Goal: Find specific page/section: Find specific page/section

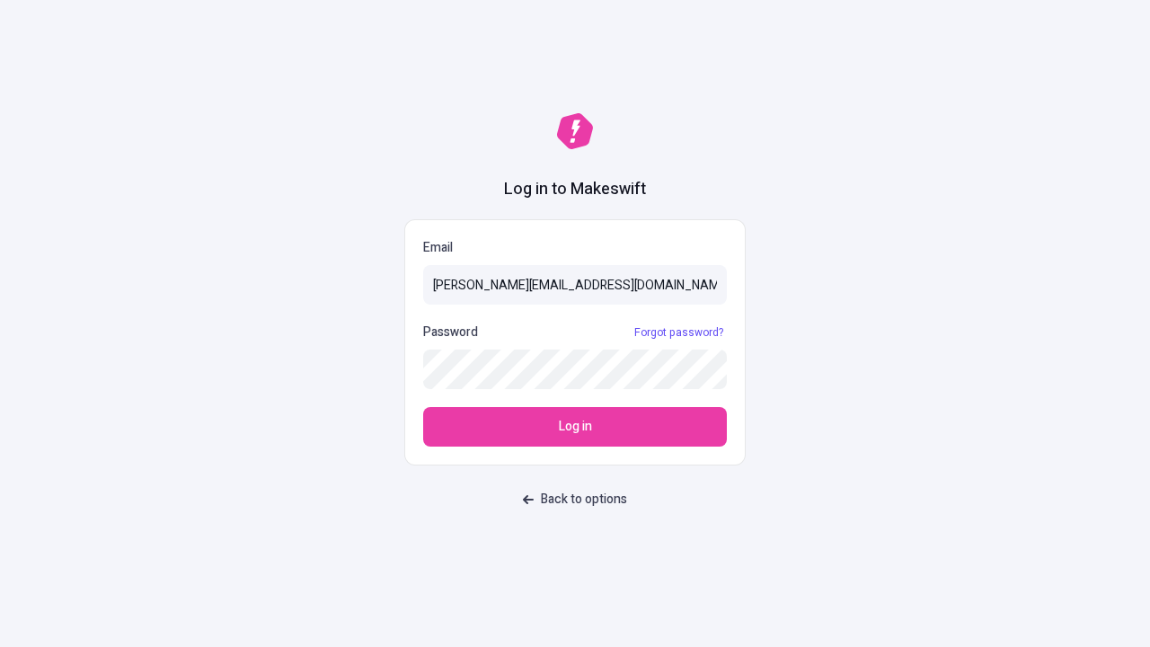
type input "[PERSON_NAME][EMAIL_ADDRESS][DOMAIN_NAME]"
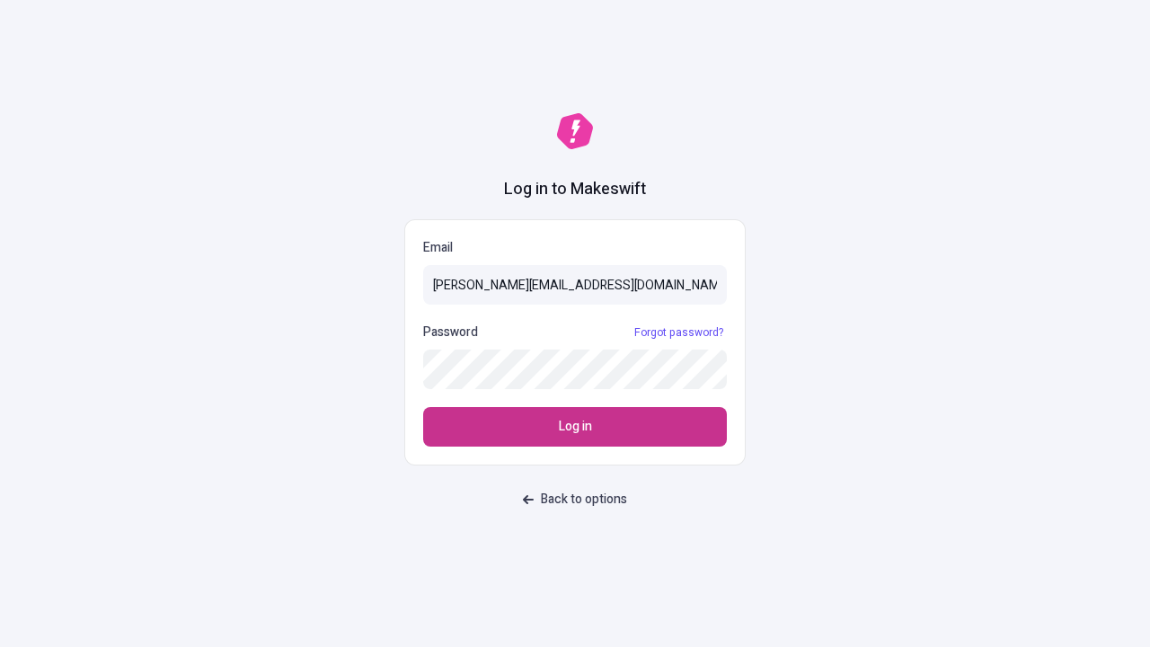
click at [575, 427] on span "Log in" at bounding box center [575, 427] width 33 height 20
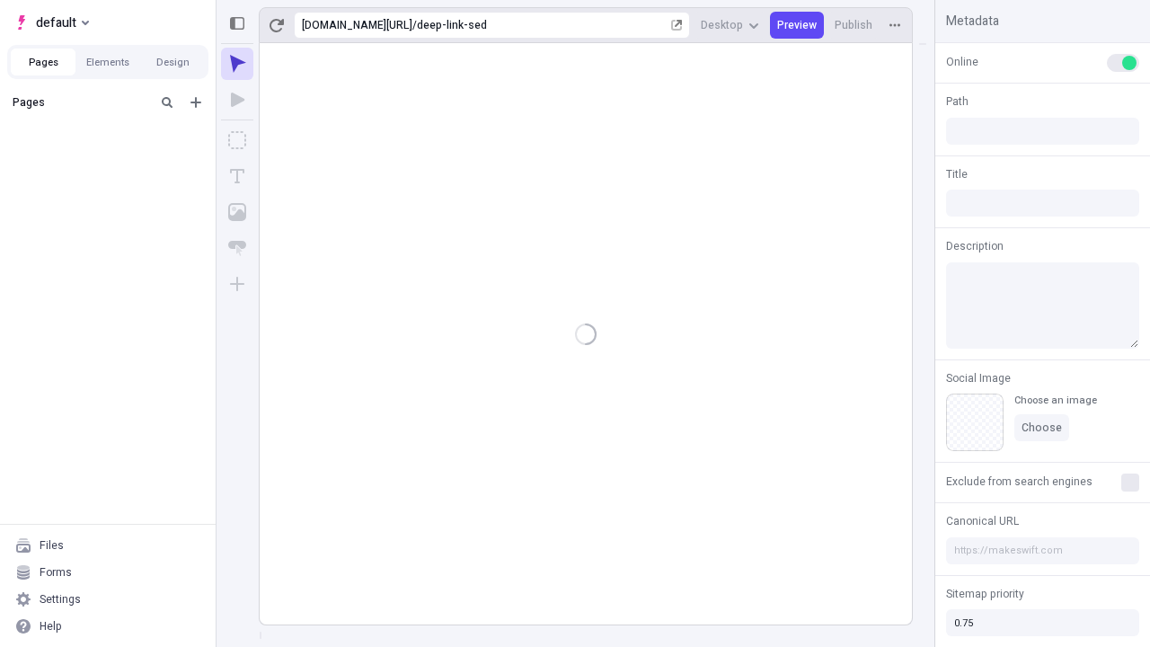
type input "/deep-link-sed"
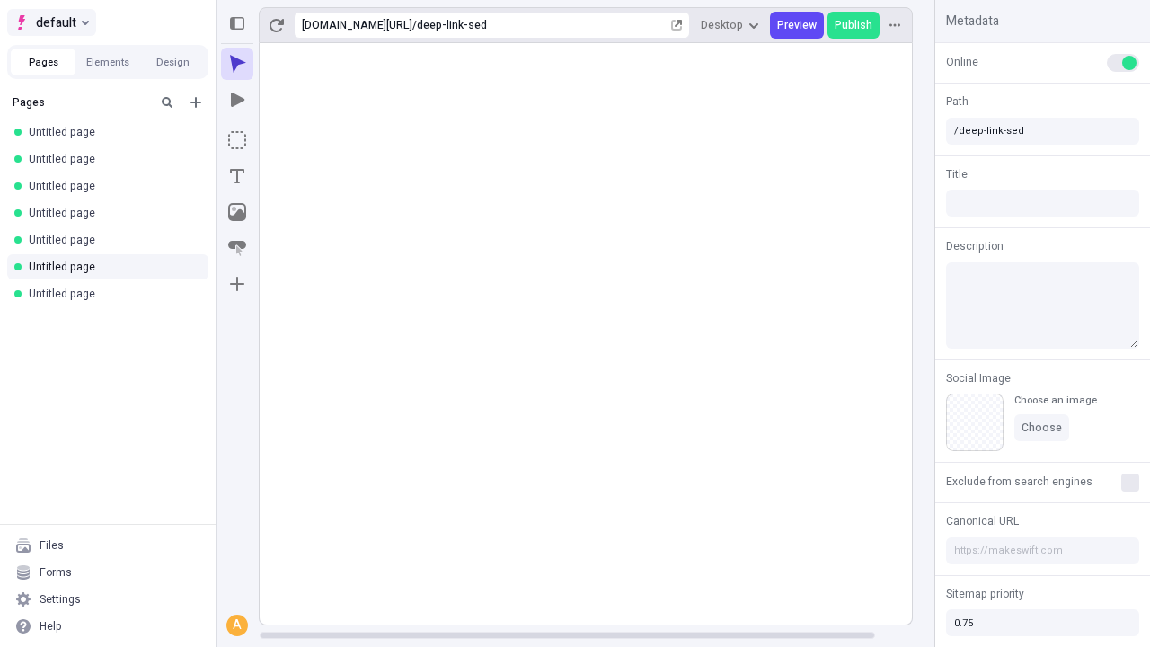
click at [50, 22] on span "default" at bounding box center [56, 23] width 40 height 22
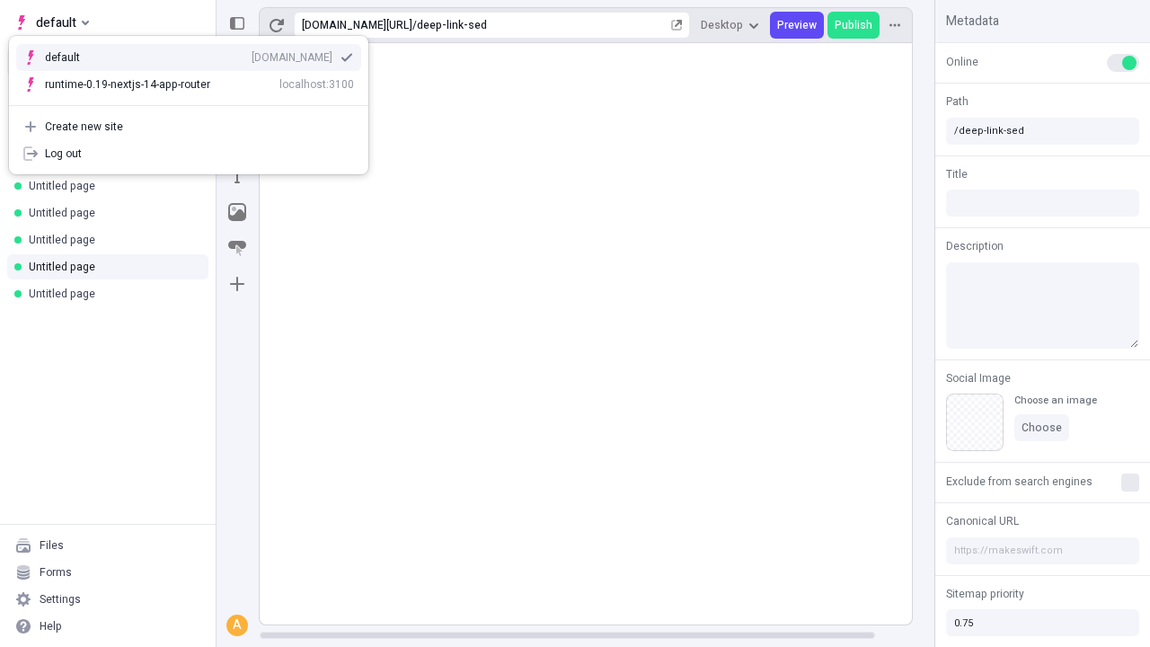
click at [251, 54] on div "qee9k4dy7d.staging.makeswift.site" at bounding box center [291, 57] width 81 height 14
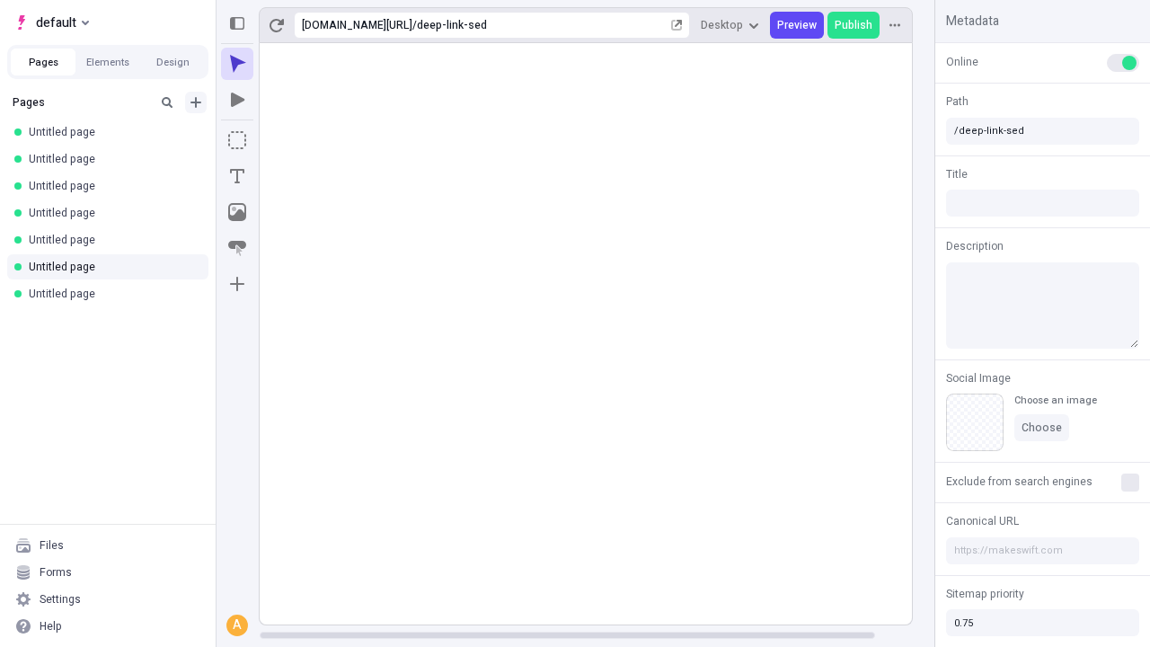
click at [196, 102] on icon "Add new" at bounding box center [195, 102] width 11 height 11
click at [291, 139] on span "Blank page" at bounding box center [301, 139] width 111 height 14
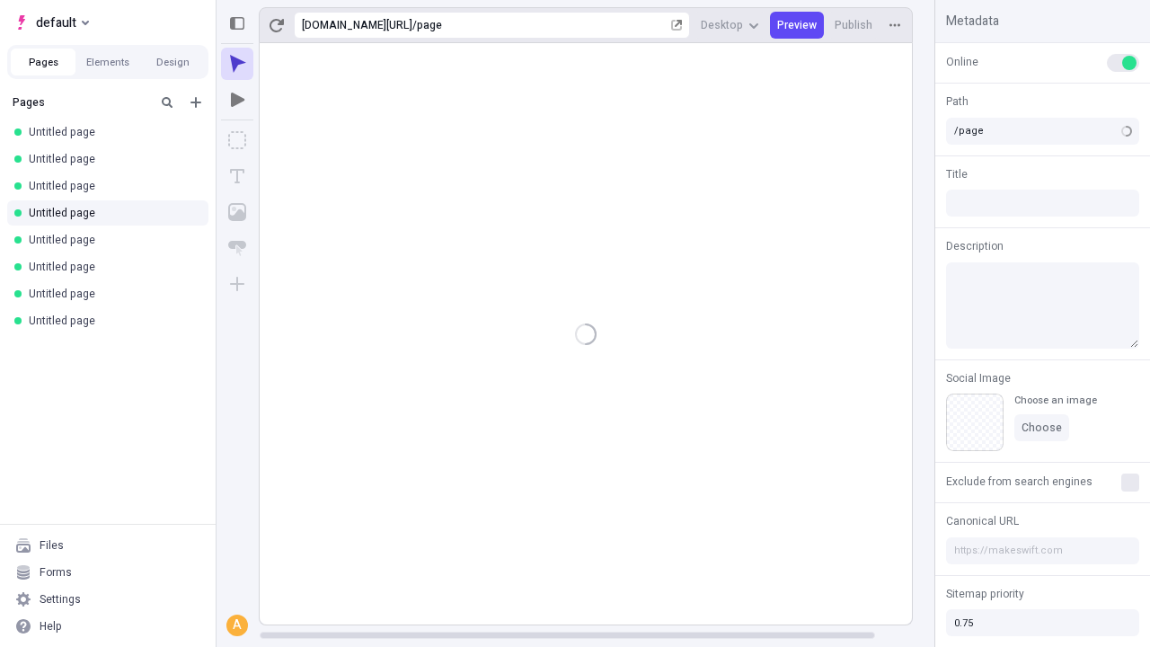
type input "/deep-link-adfero"
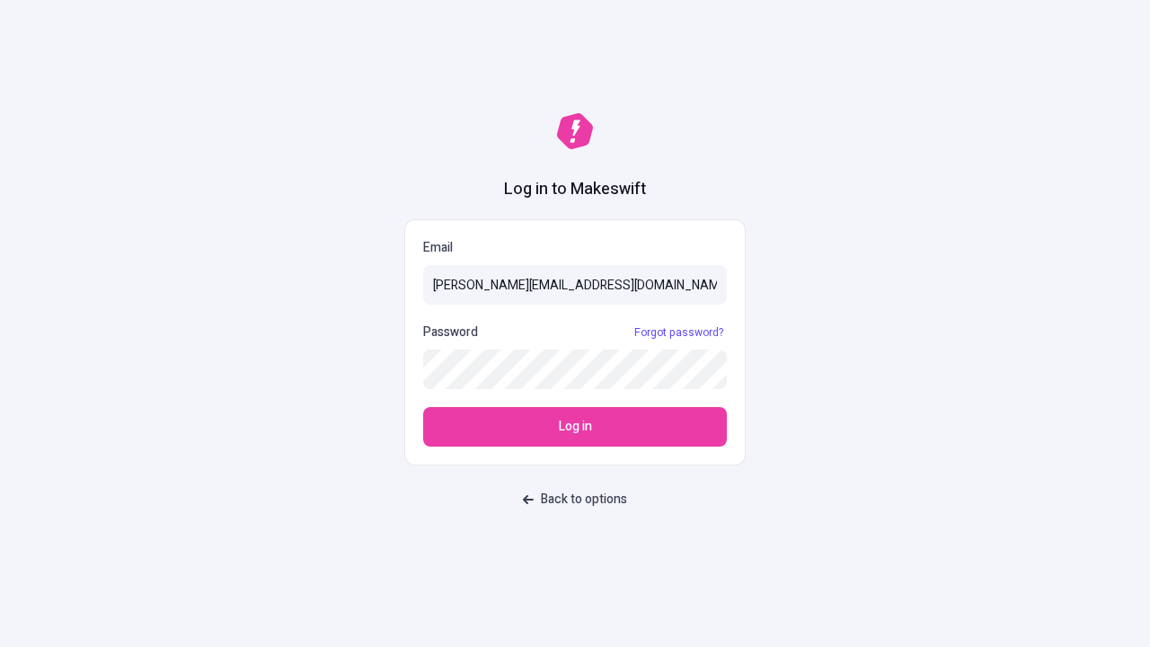
type input "[PERSON_NAME][EMAIL_ADDRESS][DOMAIN_NAME]"
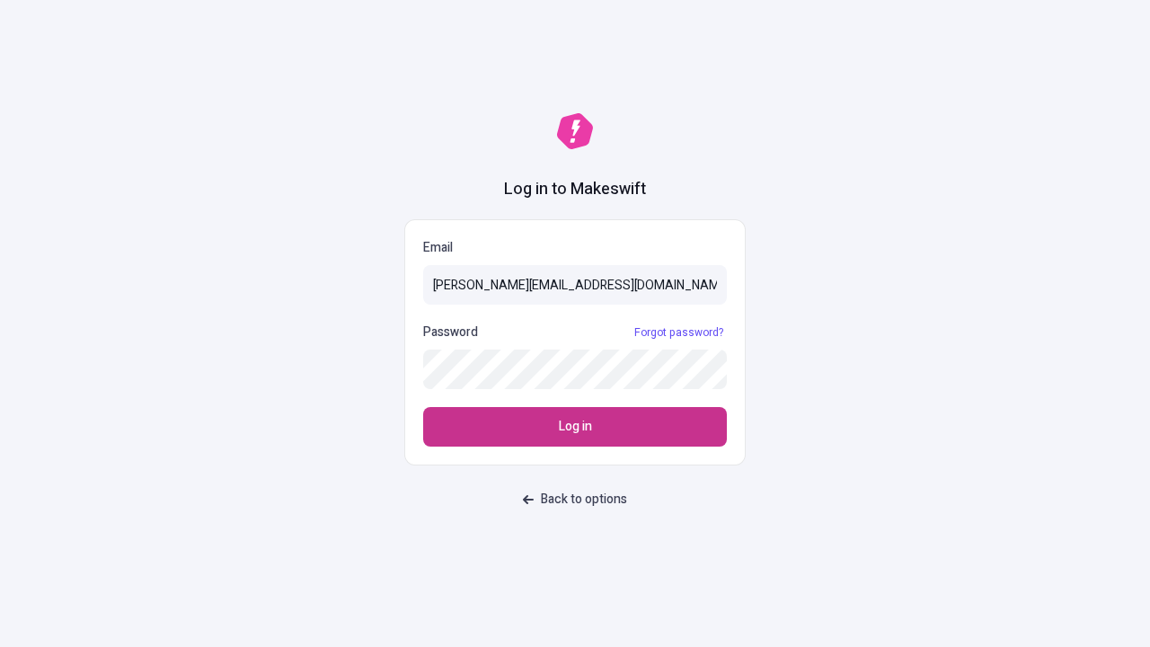
click at [575, 427] on span "Log in" at bounding box center [575, 427] width 33 height 20
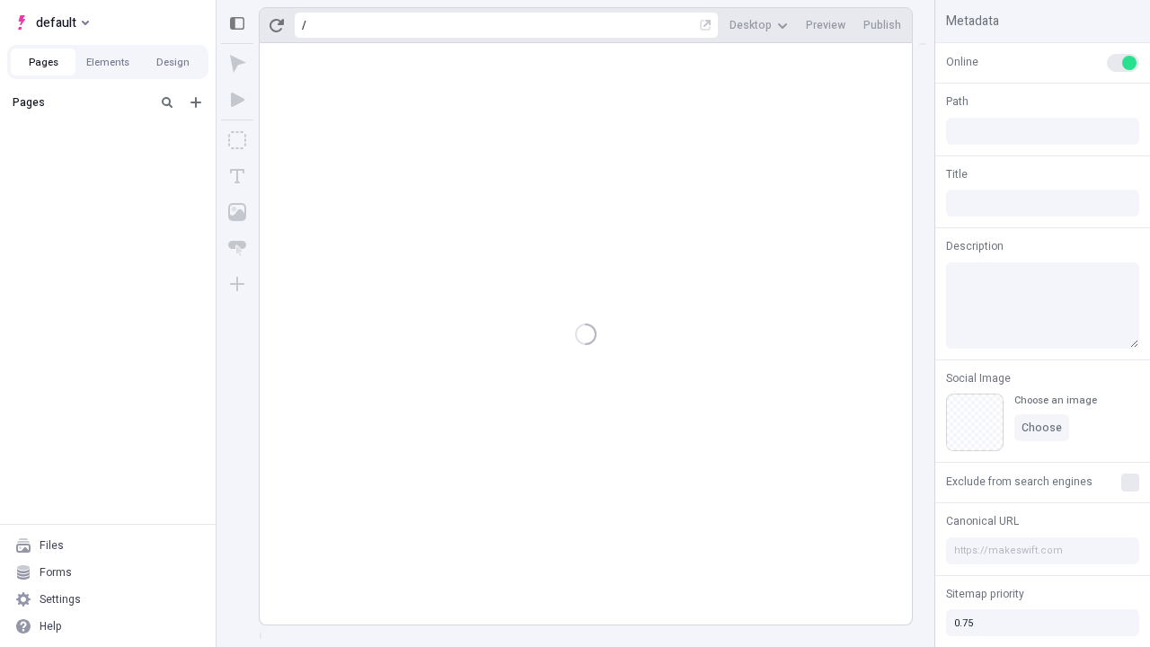
type input "/deep-link-adfero"
